Goal: Check status: Check status

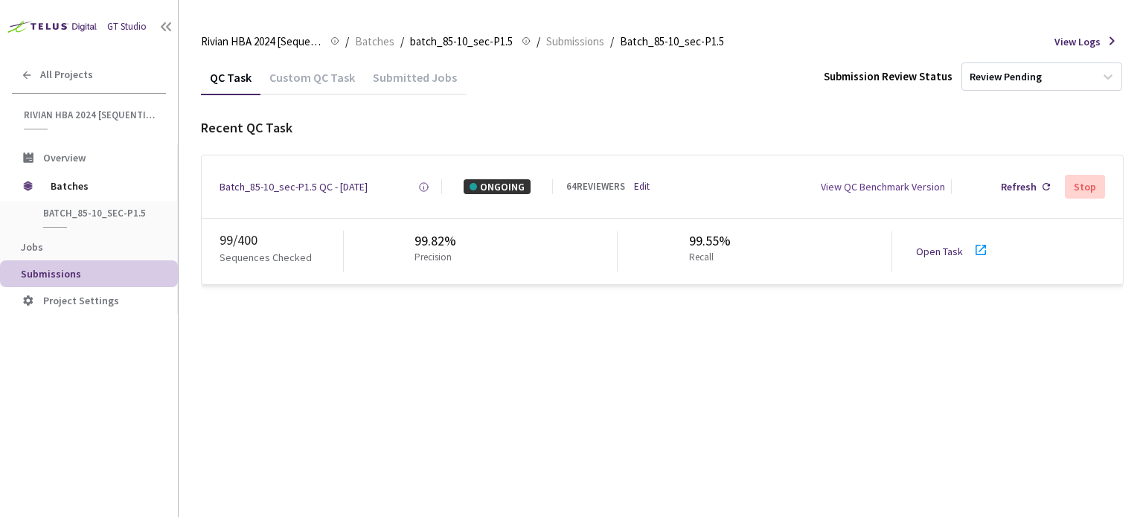
click at [975, 254] on icon at bounding box center [980, 250] width 10 height 10
click at [336, 181] on div "Batch_85-10_sec-P1.5 QC - [DATE]" at bounding box center [293, 186] width 148 height 15
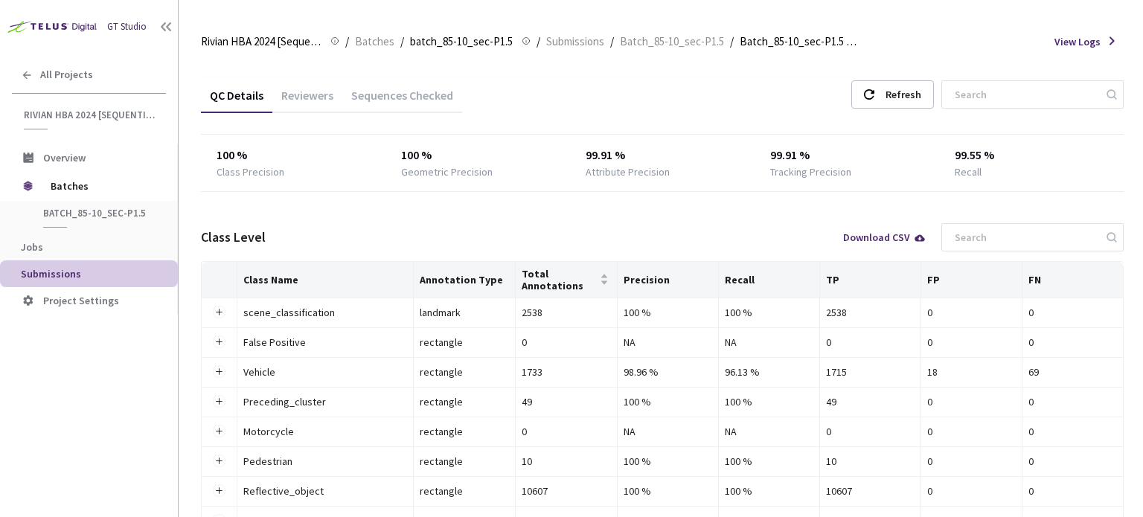
drag, startPoint x: 324, startPoint y: 97, endPoint x: 333, endPoint y: 126, distance: 30.1
click at [324, 97] on div "Reviewers" at bounding box center [307, 100] width 70 height 25
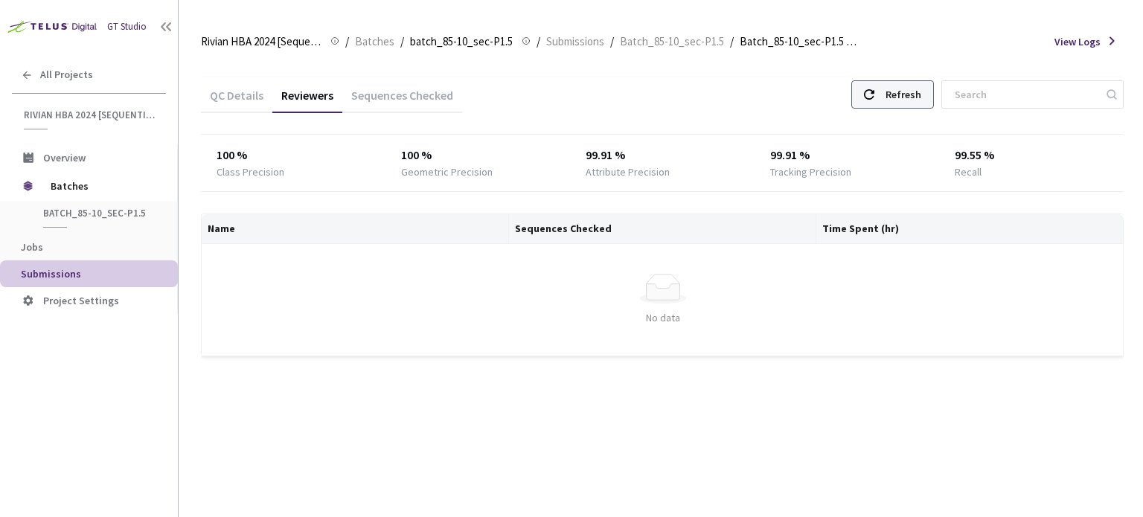
click at [908, 99] on div "Refresh" at bounding box center [903, 94] width 36 height 27
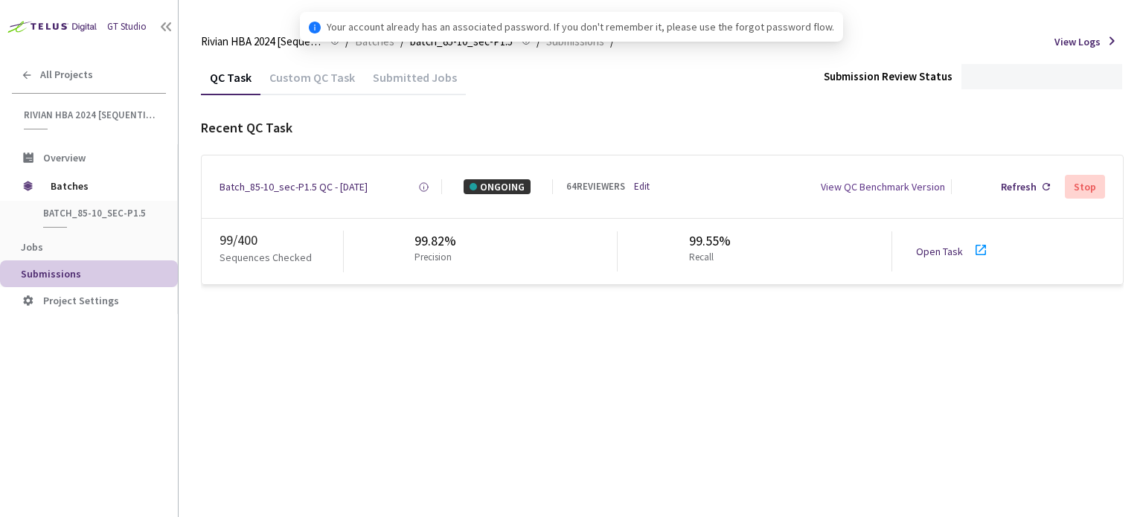
click at [972, 251] on icon at bounding box center [981, 250] width 18 height 18
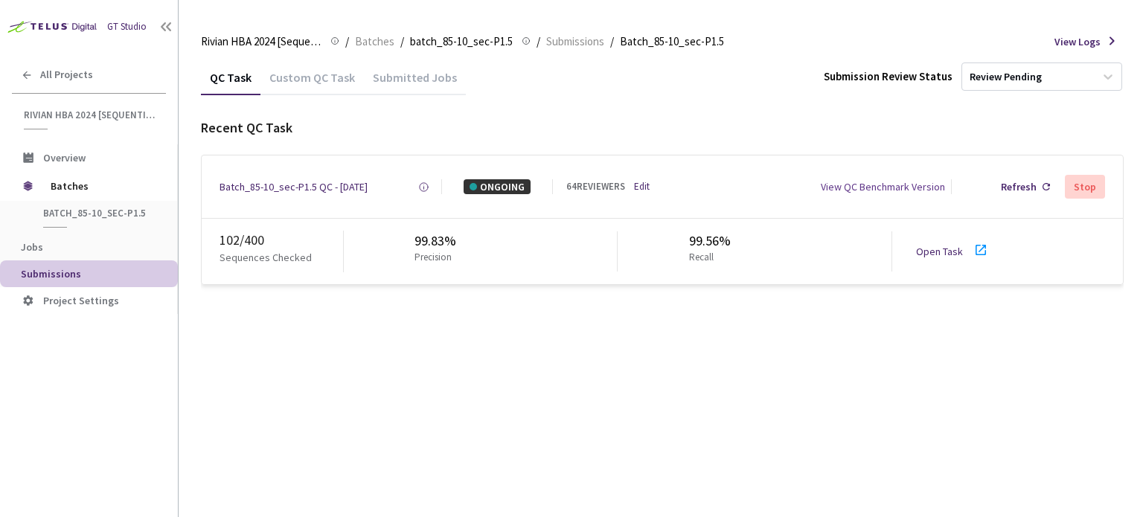
click at [975, 251] on icon at bounding box center [980, 250] width 10 height 10
click at [336, 191] on div "Batch_85-10_sec-P1.5 QC - [DATE]" at bounding box center [293, 186] width 148 height 15
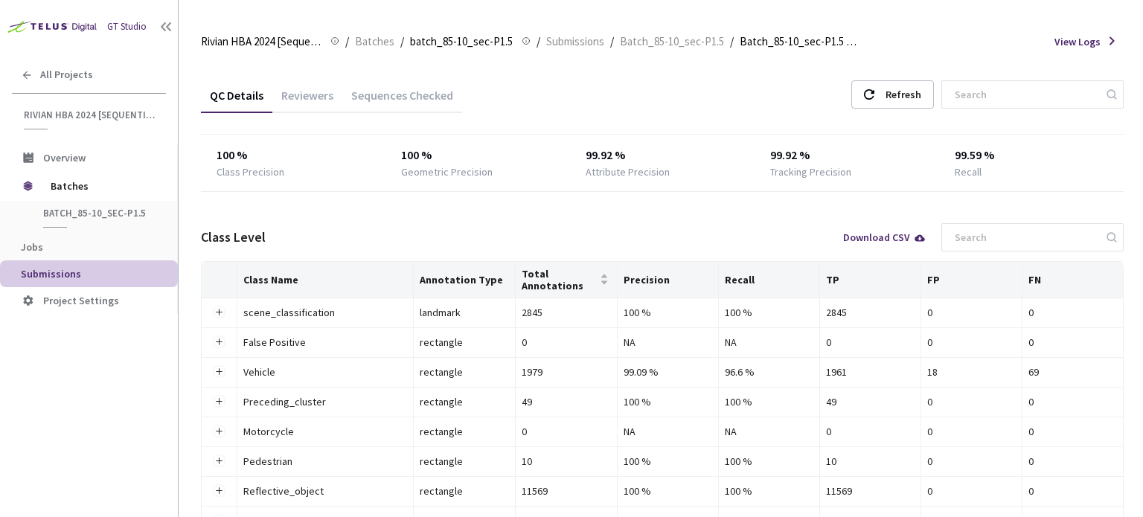
click at [318, 97] on div "Reviewers" at bounding box center [307, 100] width 70 height 25
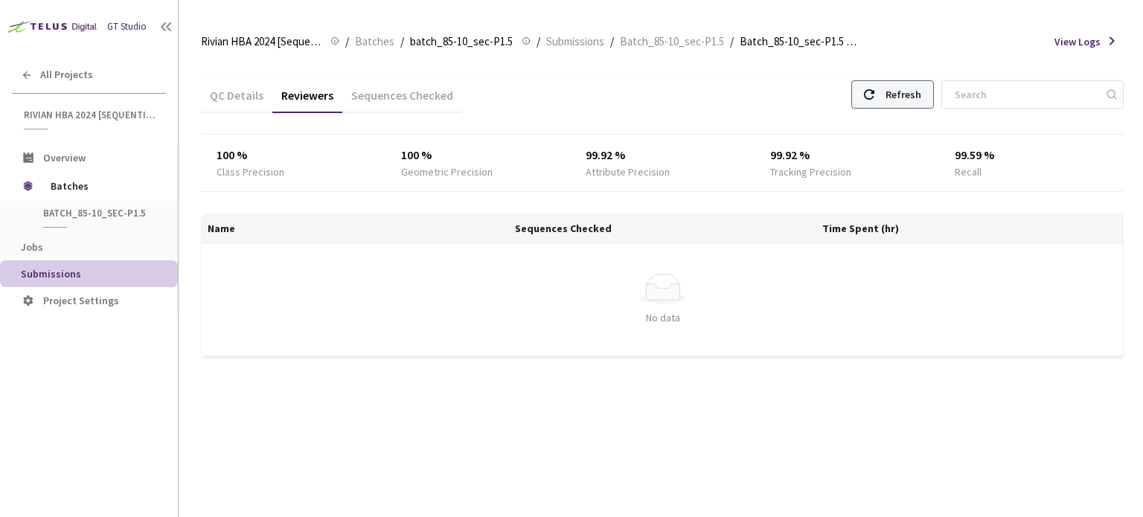
click at [917, 94] on div "Refresh" at bounding box center [903, 94] width 36 height 27
click at [921, 88] on div "Refresh" at bounding box center [903, 94] width 36 height 27
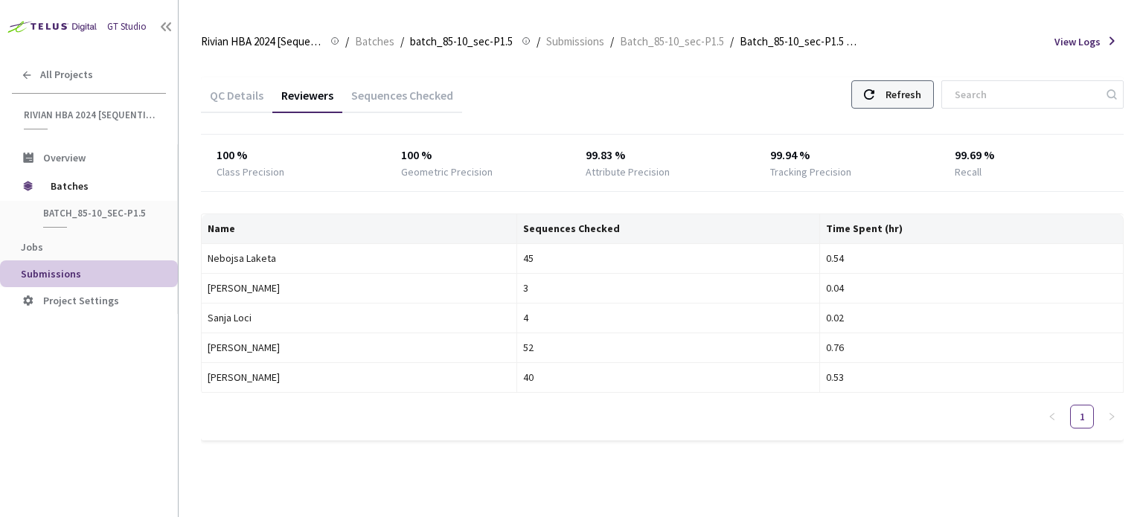
click at [921, 88] on div "Refresh" at bounding box center [903, 94] width 36 height 27
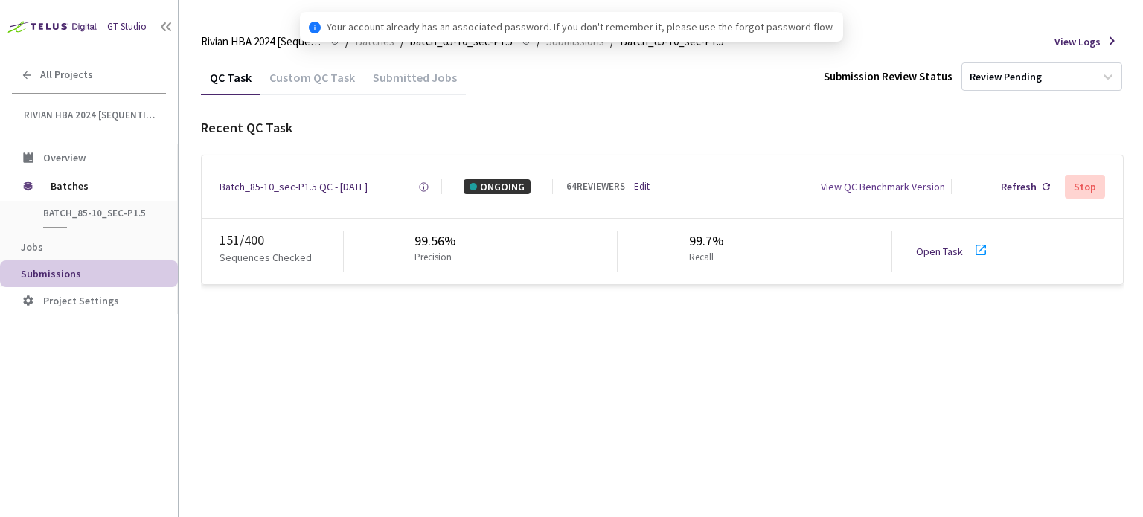
click at [978, 249] on icon at bounding box center [981, 250] width 18 height 18
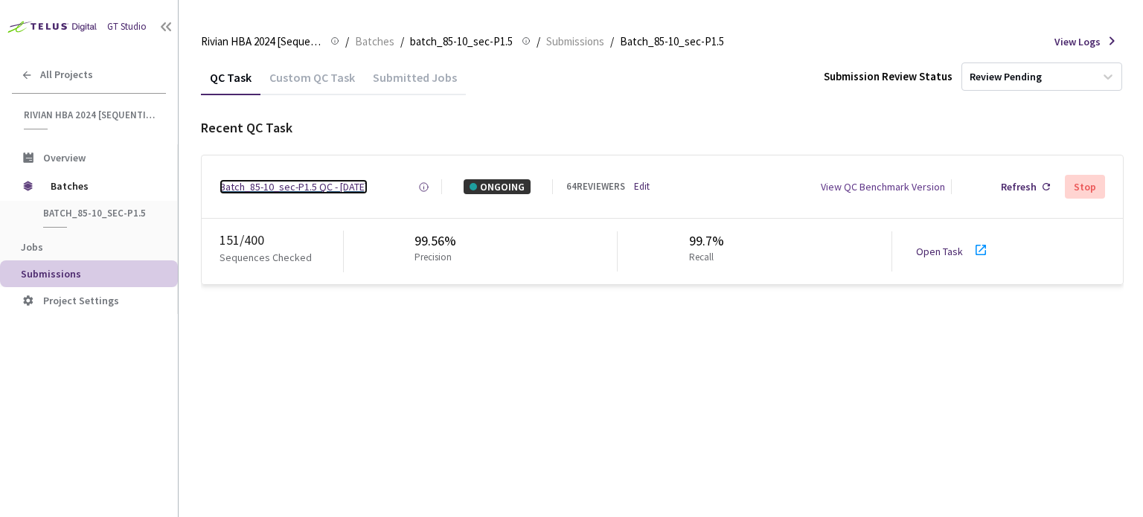
click at [346, 183] on div "Batch_85-10_sec-P1.5 QC - [DATE]" at bounding box center [293, 186] width 148 height 15
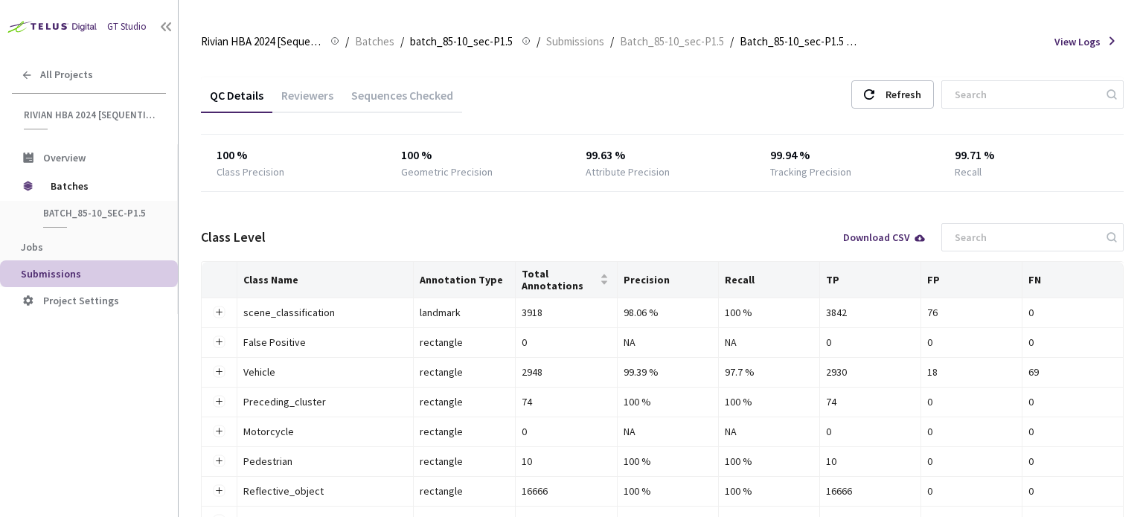
drag, startPoint x: 308, startPoint y: 100, endPoint x: 323, endPoint y: 97, distance: 15.2
click at [310, 100] on div "Reviewers" at bounding box center [307, 100] width 70 height 25
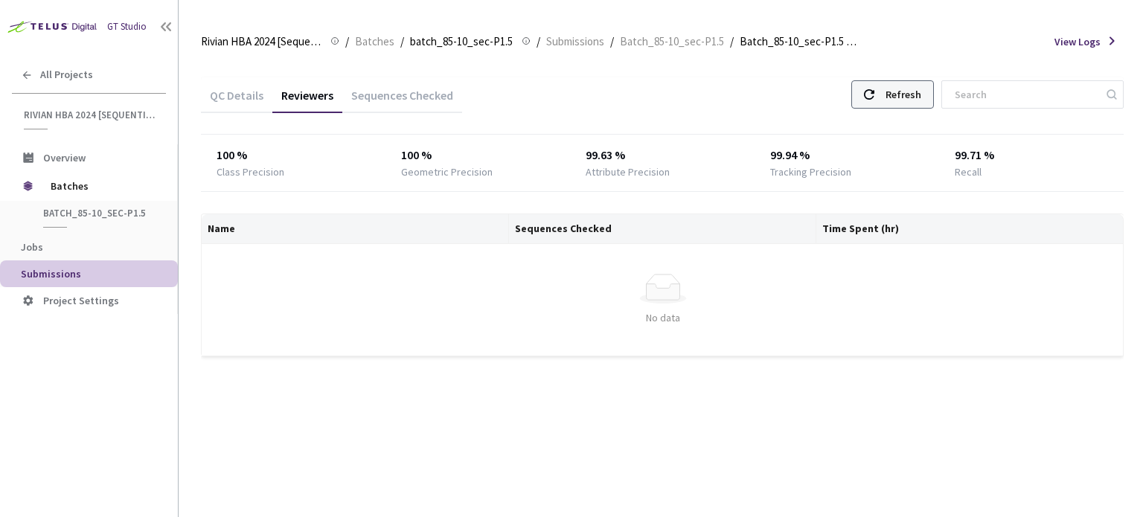
click at [899, 96] on div "Refresh" at bounding box center [892, 94] width 83 height 28
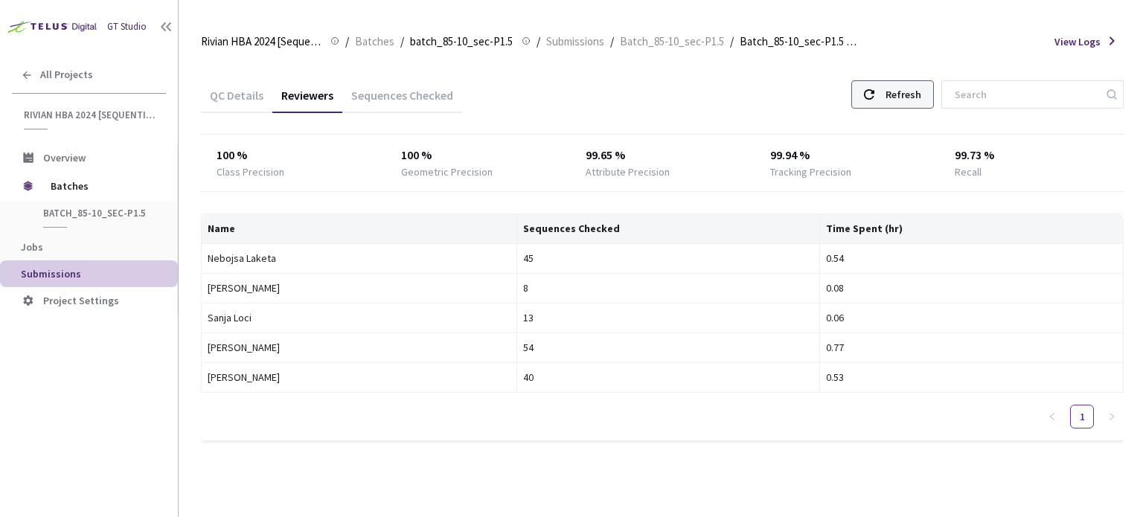
click at [902, 98] on div "Refresh" at bounding box center [892, 94] width 83 height 28
